Goal: Information Seeking & Learning: Find specific fact

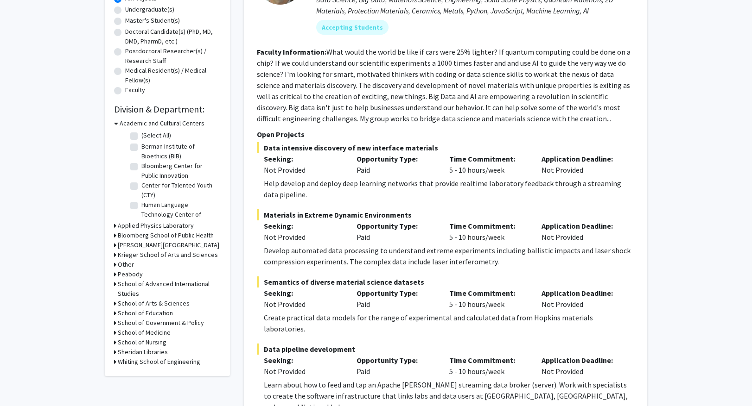
scroll to position [185, 0]
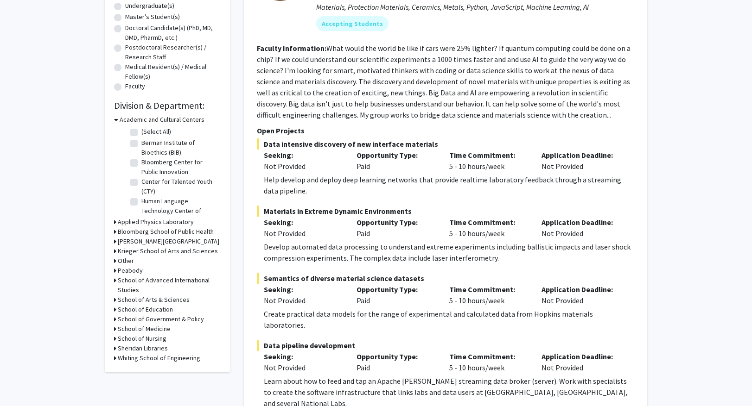
click at [188, 318] on h3 "School of Government & Policy" at bounding box center [161, 320] width 86 height 10
click at [154, 334] on label "Other" at bounding box center [149, 332] width 16 height 10
click at [147, 333] on input "Other" at bounding box center [144, 330] width 6 height 6
checkbox input "true"
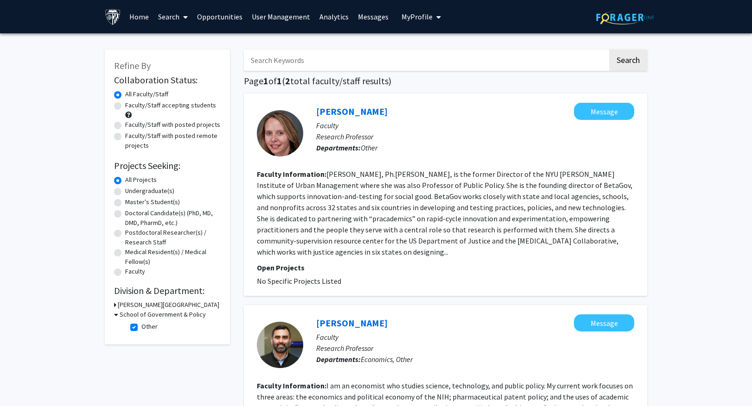
click at [141, 329] on label "Other" at bounding box center [149, 327] width 16 height 10
click at [141, 328] on input "Other" at bounding box center [144, 325] width 6 height 6
checkbox input "false"
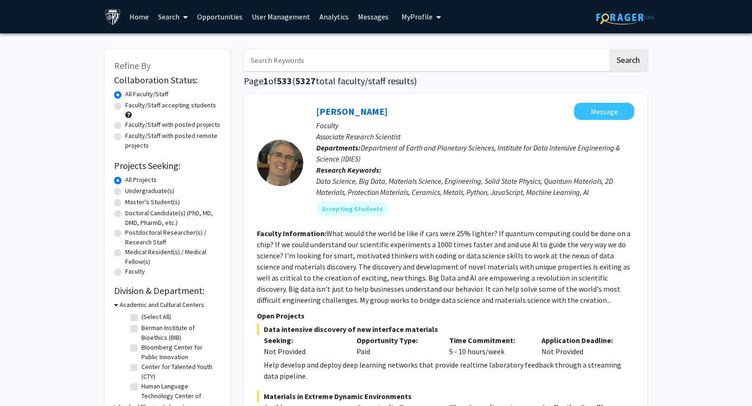
click at [288, 17] on link "User Management" at bounding box center [281, 16] width 68 height 32
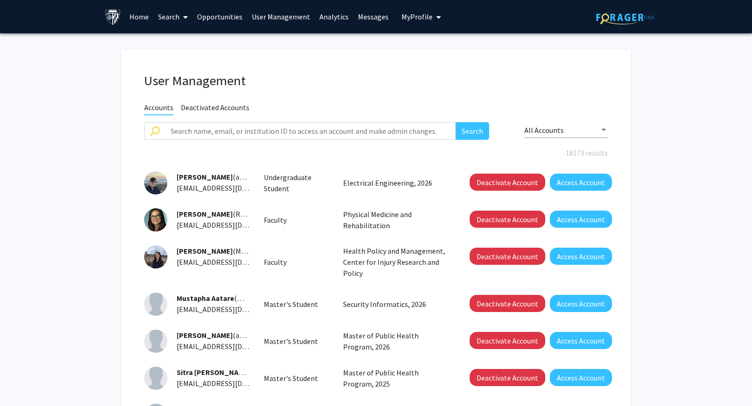
click at [335, 19] on link "Analytics" at bounding box center [334, 16] width 38 height 32
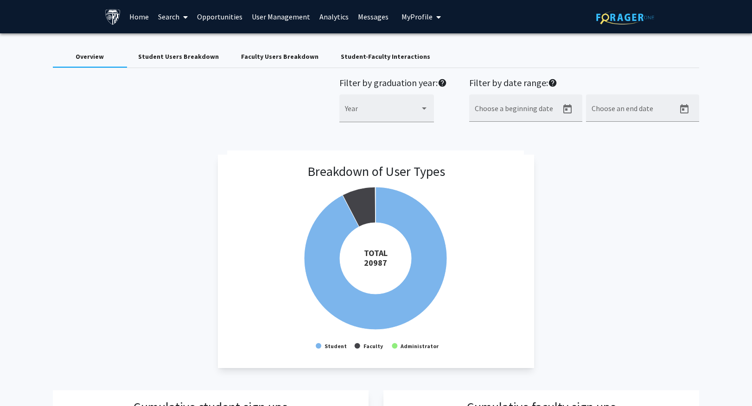
drag, startPoint x: 170, startPoint y: 15, endPoint x: 171, endPoint y: 26, distance: 10.7
click at [170, 15] on link "Search" at bounding box center [172, 16] width 39 height 32
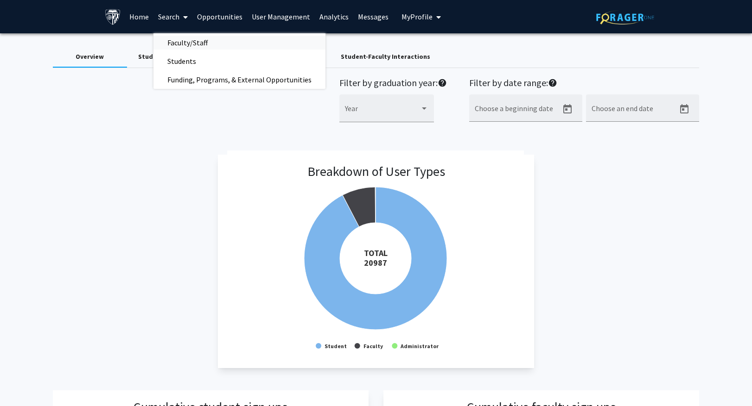
click at [172, 41] on span "Faculty/Staff" at bounding box center [187, 42] width 68 height 19
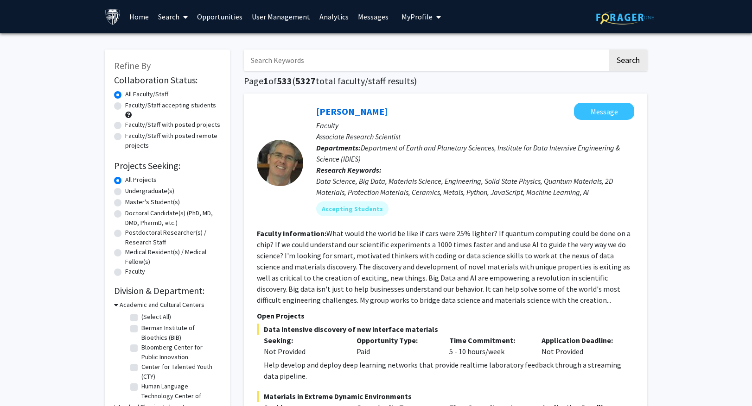
click at [139, 19] on link "Home" at bounding box center [139, 16] width 29 height 32
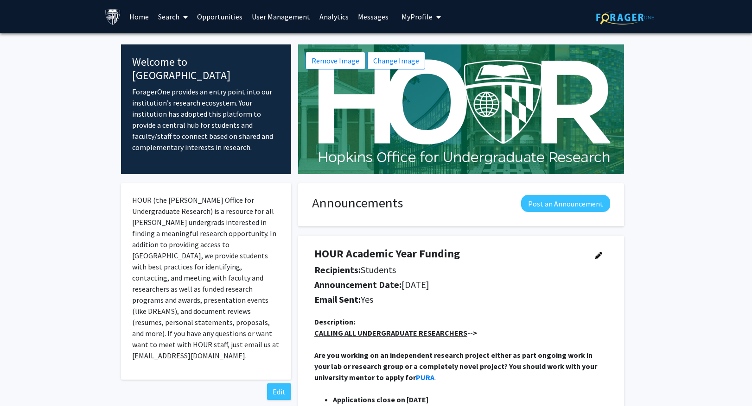
click at [186, 16] on icon at bounding box center [185, 16] width 5 height 7
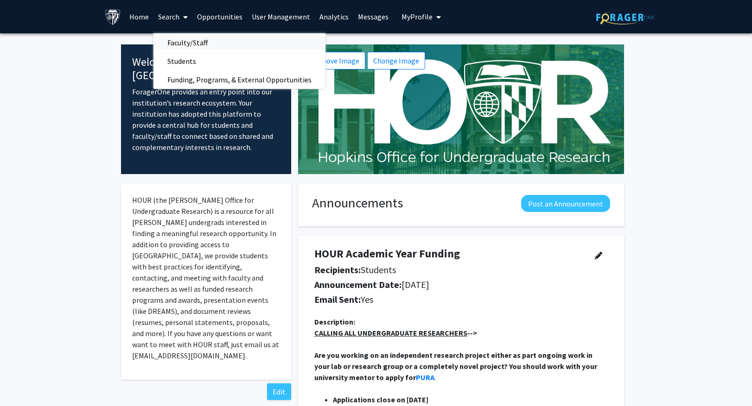
click at [178, 40] on span "Faculty/Staff" at bounding box center [187, 42] width 68 height 19
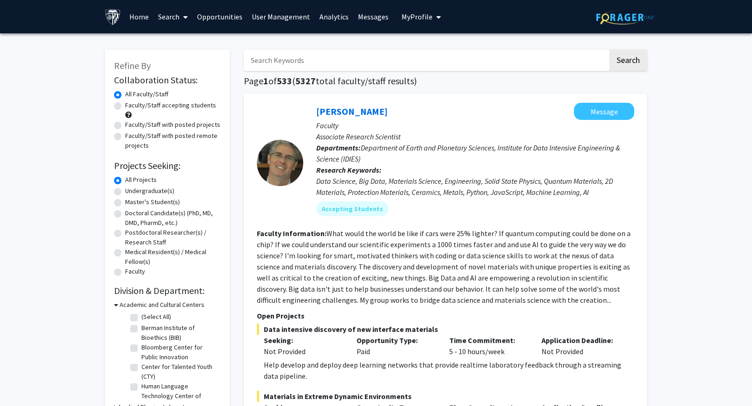
click at [330, 59] on input "Search Keywords" at bounding box center [426, 60] width 364 height 21
type input "gamaldo"
click at [609, 50] on button "Search" at bounding box center [628, 60] width 38 height 21
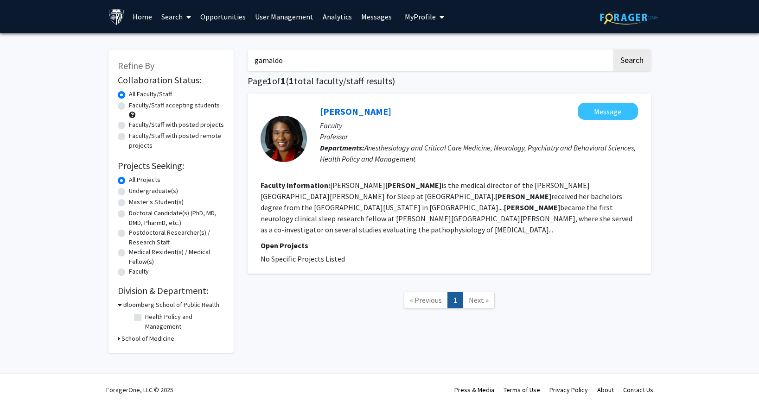
click at [184, 18] on span at bounding box center [187, 17] width 8 height 32
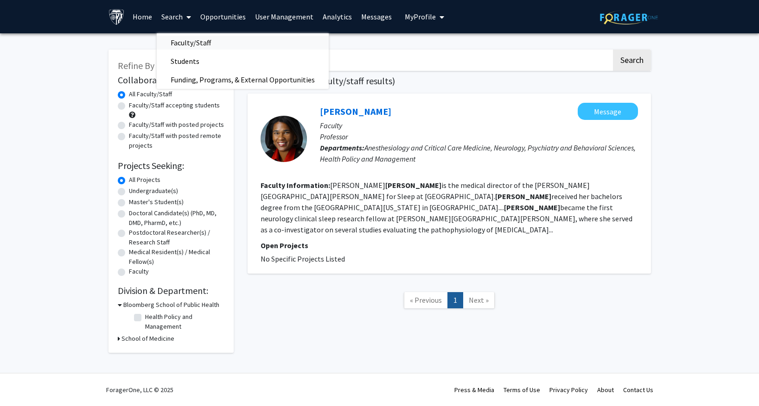
click at [176, 41] on span "Faculty/Staff" at bounding box center [191, 42] width 68 height 19
